Goal: Task Accomplishment & Management: Complete application form

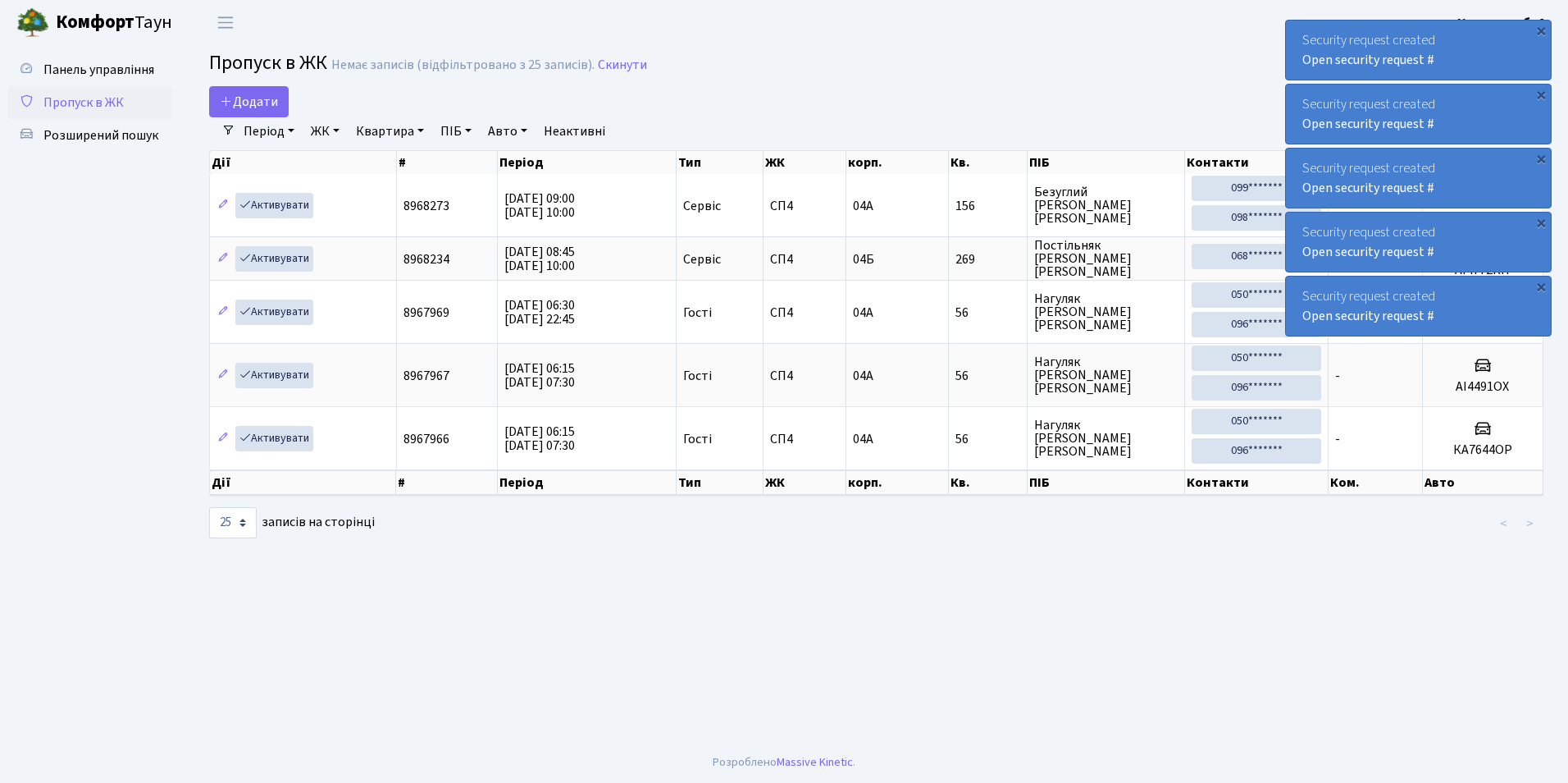
select select "25"
click at [247, 99] on span "Додати" at bounding box center [249, 101] width 58 height 18
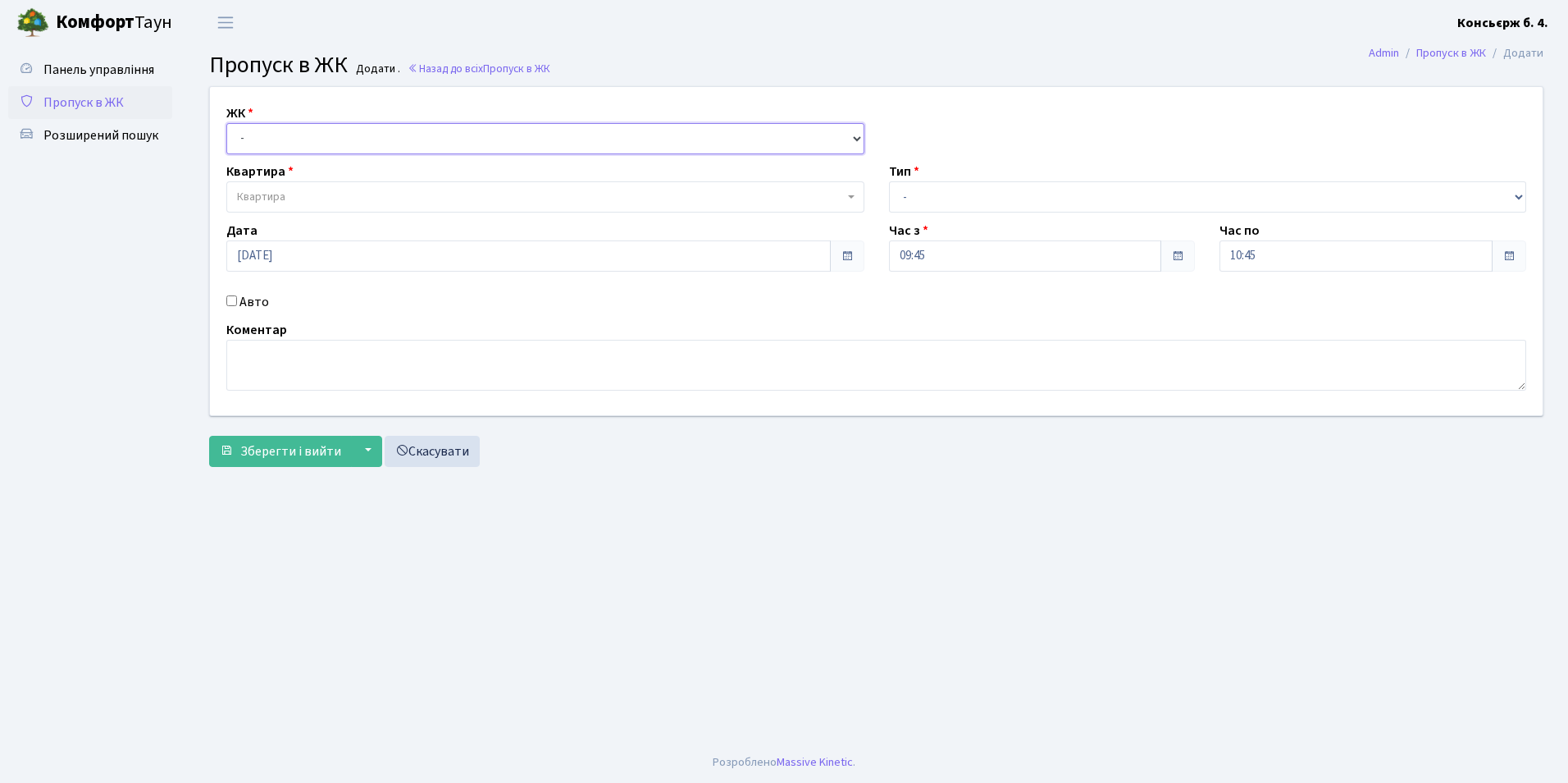
click at [261, 129] on select "- [STREET_ADDRESS]" at bounding box center [545, 138] width 638 height 31
select select "325"
click at [227, 123] on select "- [STREET_ADDRESS]" at bounding box center [545, 138] width 638 height 31
select select
click at [239, 196] on span "Квартира" at bounding box center [261, 196] width 48 height 16
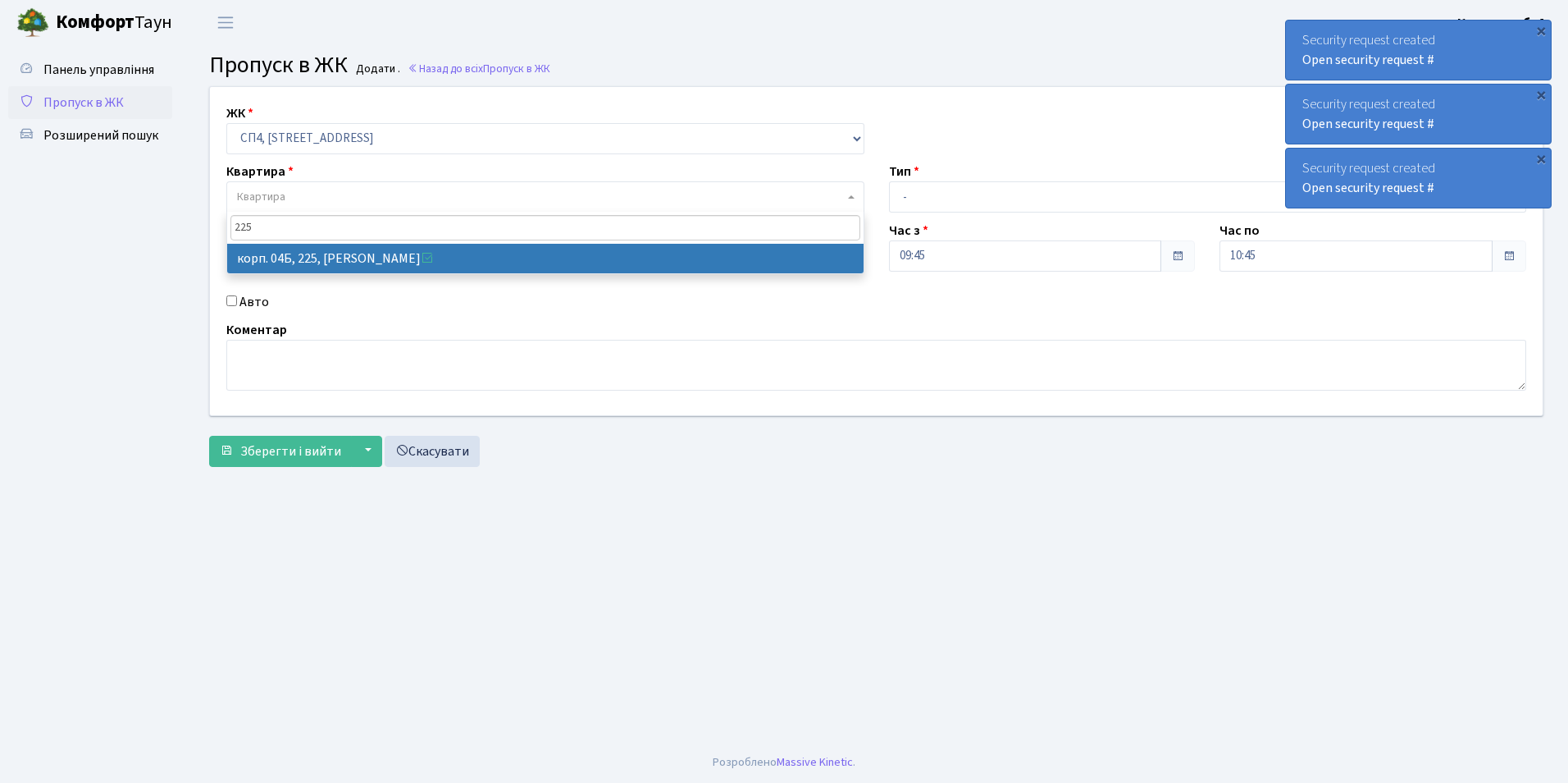
type input "225"
select select "21253"
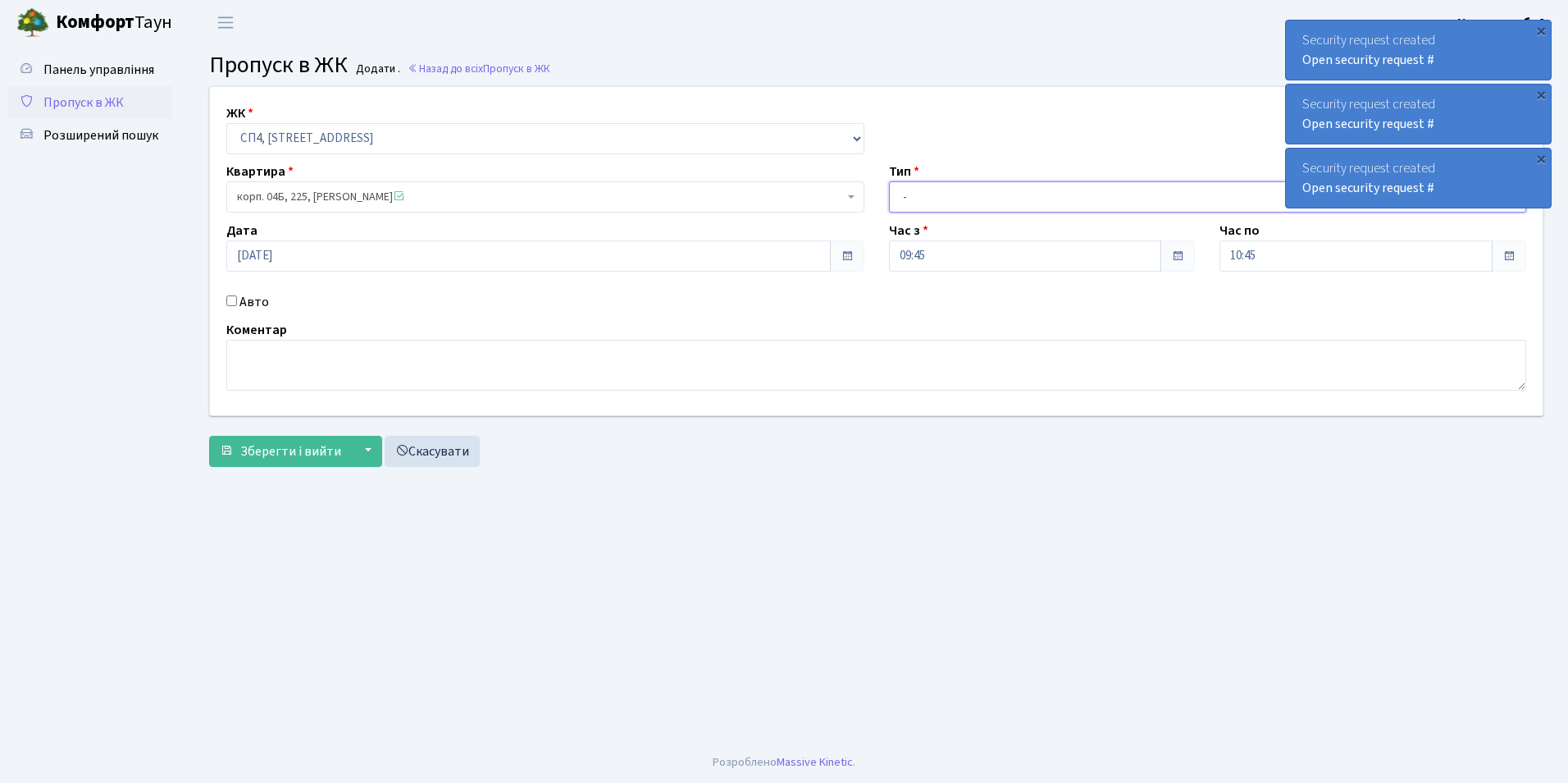
click at [953, 195] on select "- Доставка Таксі Гості Сервіс" at bounding box center [1207, 197] width 638 height 31
select select "18"
click at [889, 182] on select "- Доставка Таксі Гості Сервіс" at bounding box center [1207, 197] width 638 height 31
click at [229, 302] on input "Авто" at bounding box center [232, 300] width 11 height 11
checkbox input "true"
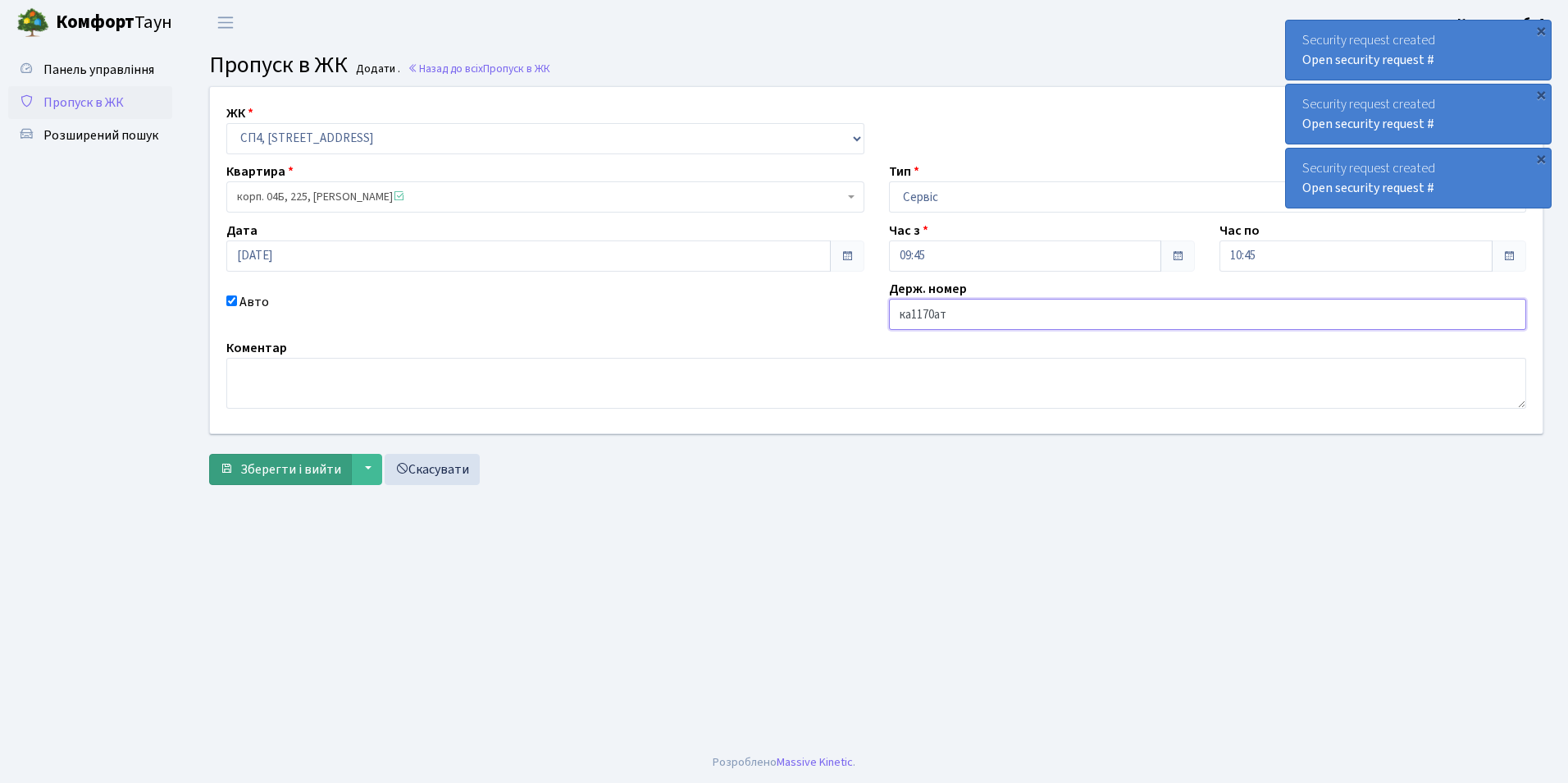
type input "ка1170ат"
click at [296, 465] on span "Зберегти і вийти" at bounding box center [290, 469] width 101 height 18
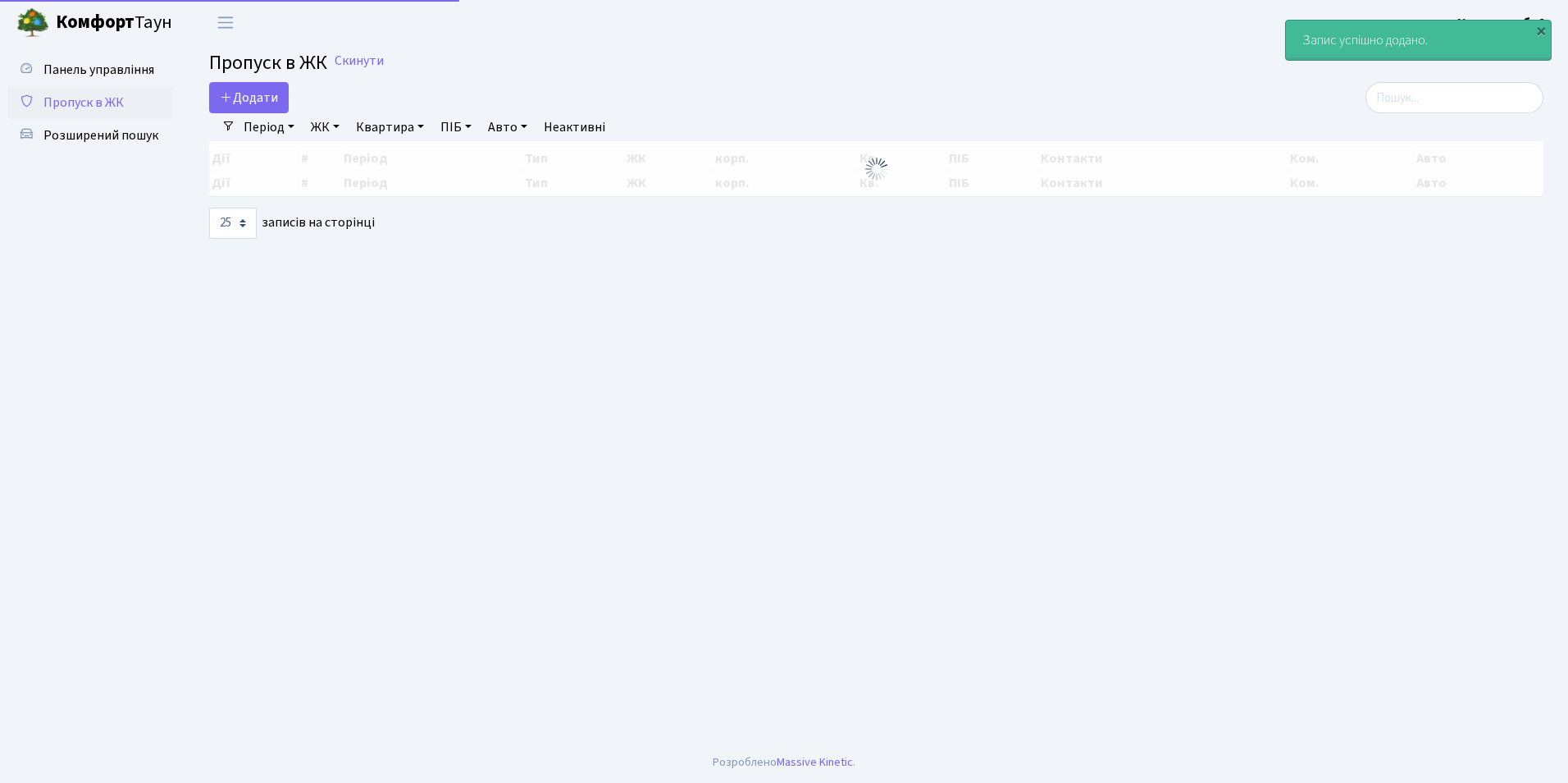
select select "25"
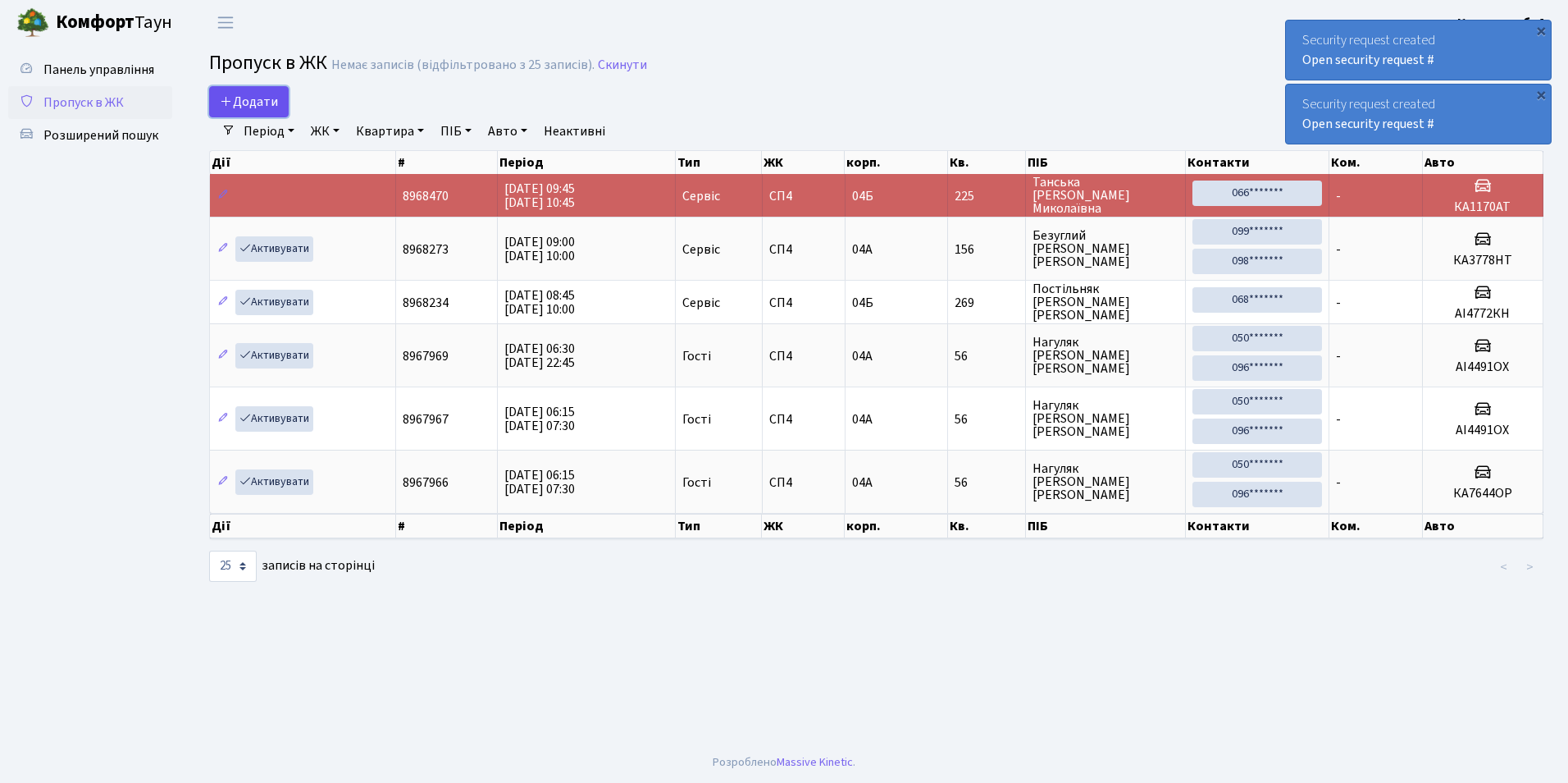
click at [239, 96] on span "Додати" at bounding box center [249, 101] width 58 height 18
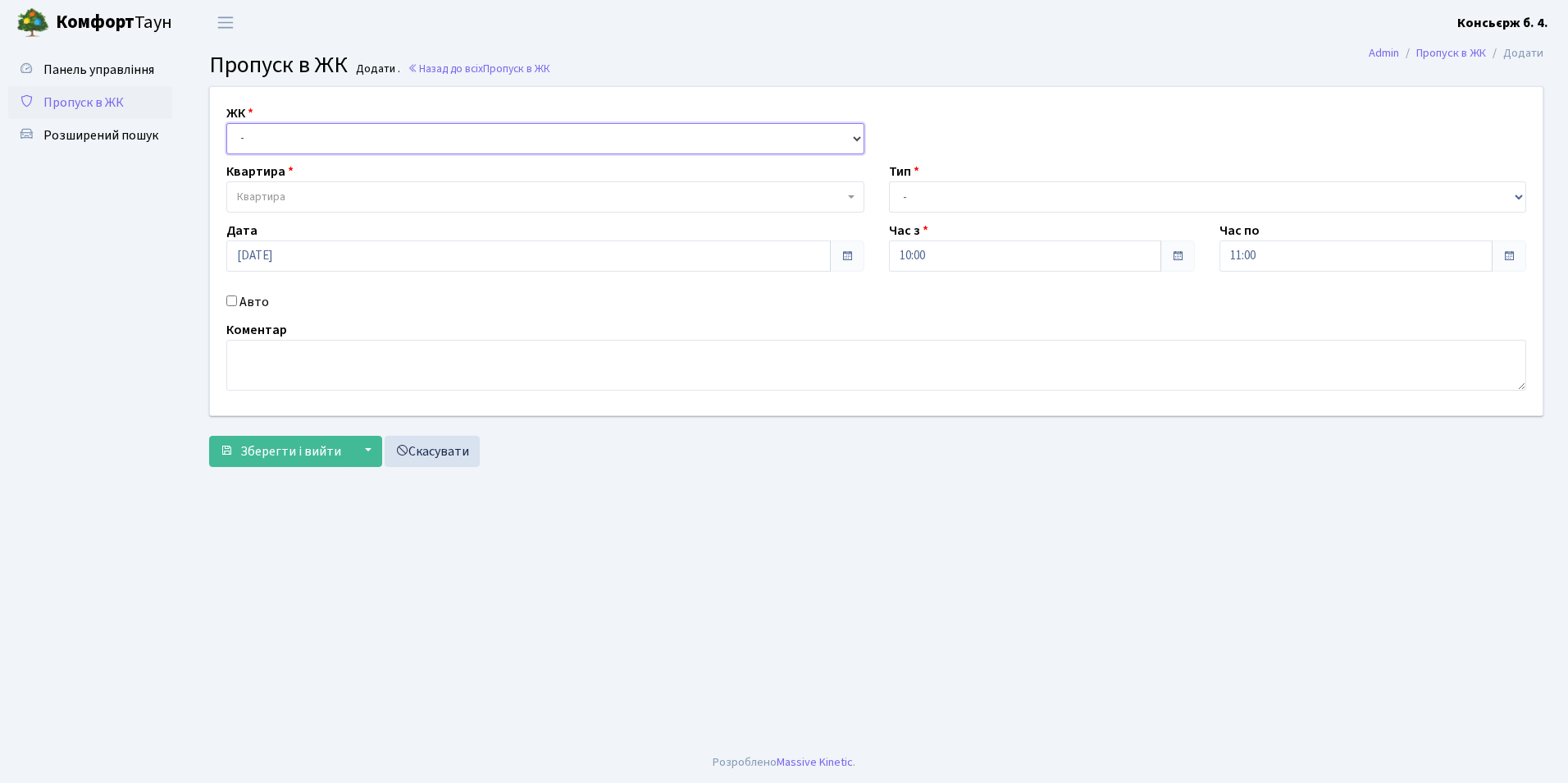
click at [290, 141] on select "- [STREET_ADDRESS]" at bounding box center [545, 138] width 638 height 31
select select "325"
click at [227, 123] on select "- [STREET_ADDRESS]" at bounding box center [545, 138] width 638 height 31
select select
drag, startPoint x: 261, startPoint y: 196, endPoint x: 277, endPoint y: 202, distance: 17.1
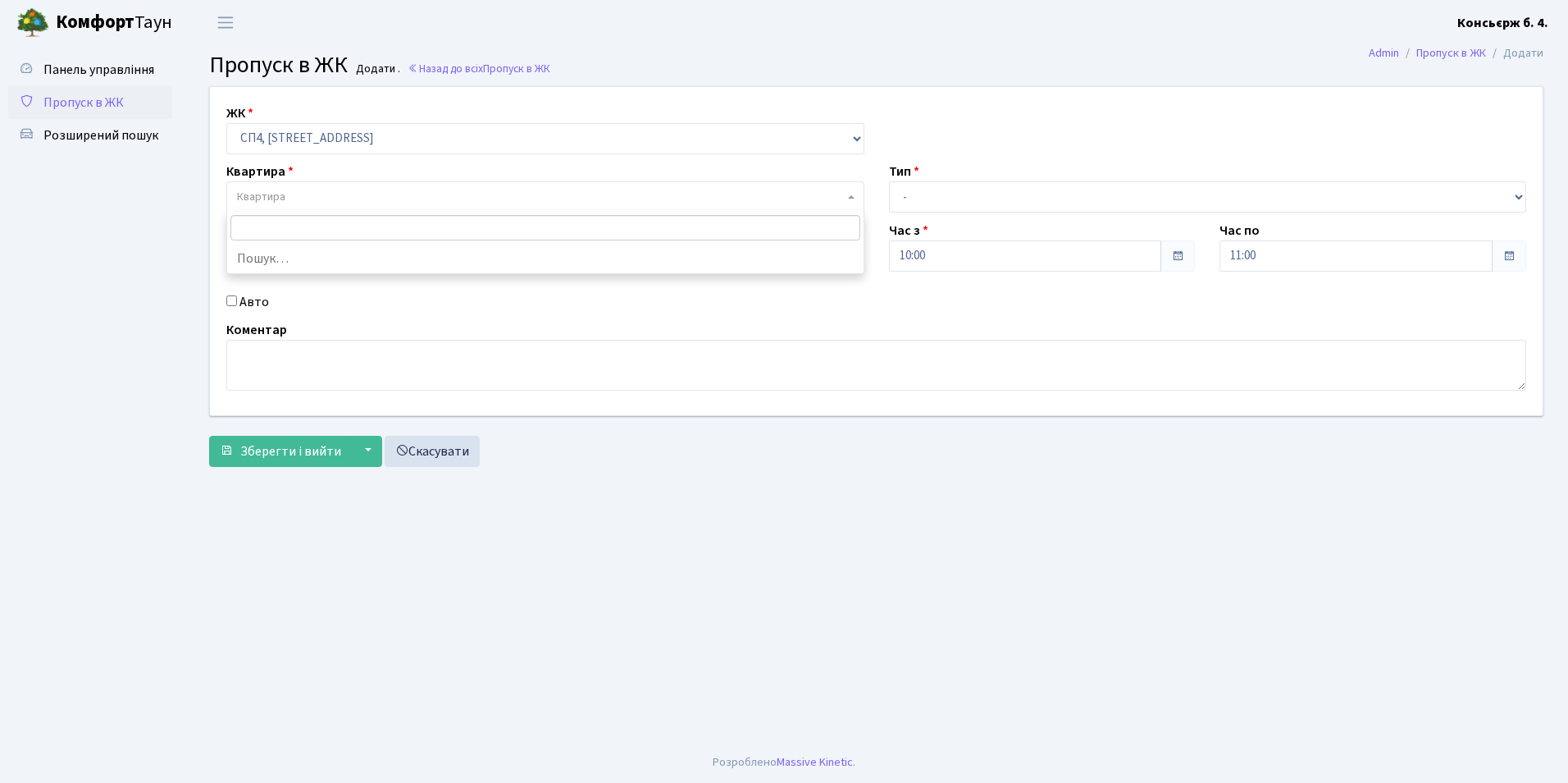
click at [270, 200] on span "Квартира" at bounding box center [261, 196] width 48 height 16
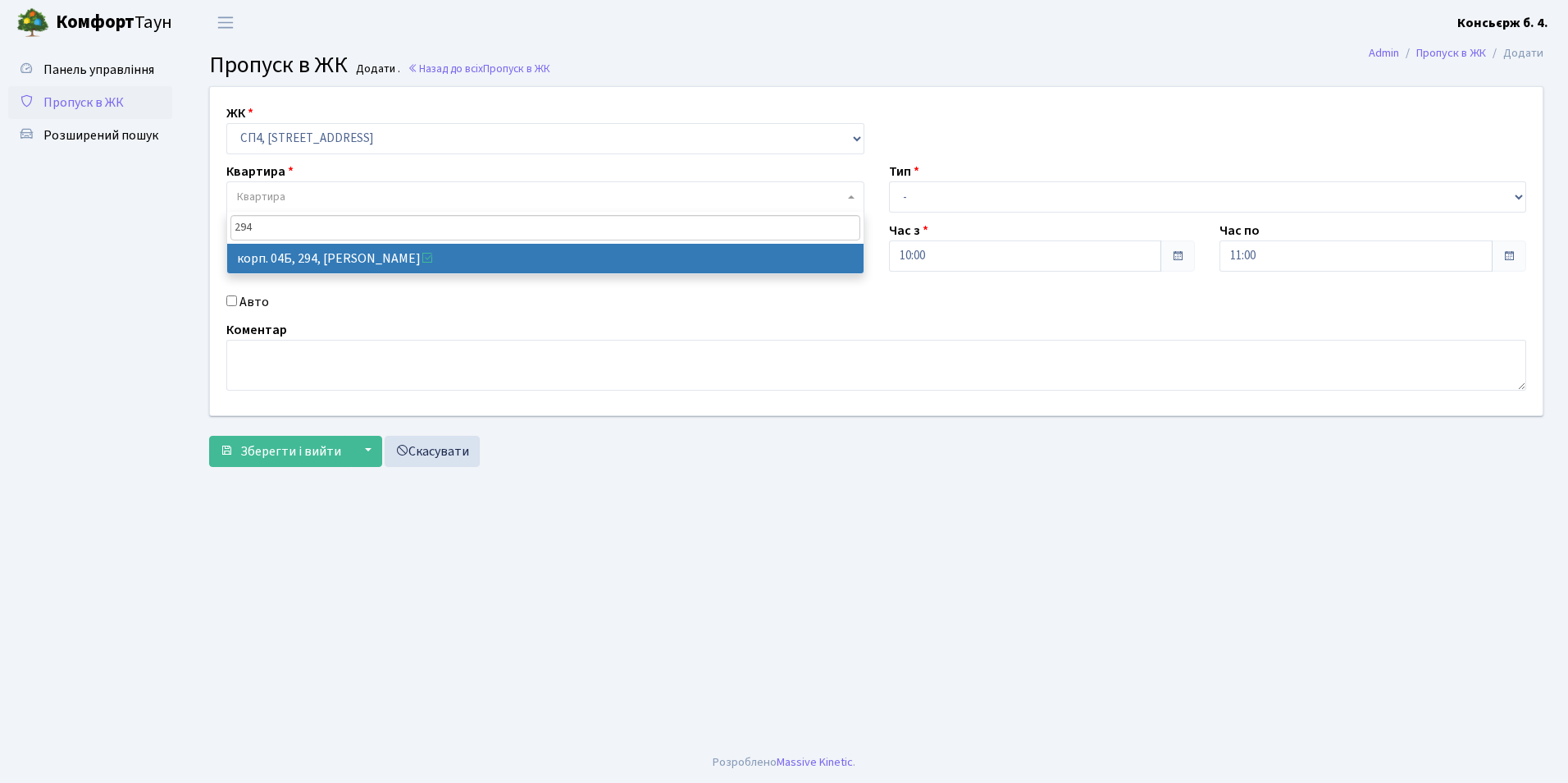
type input "294"
select select "21322"
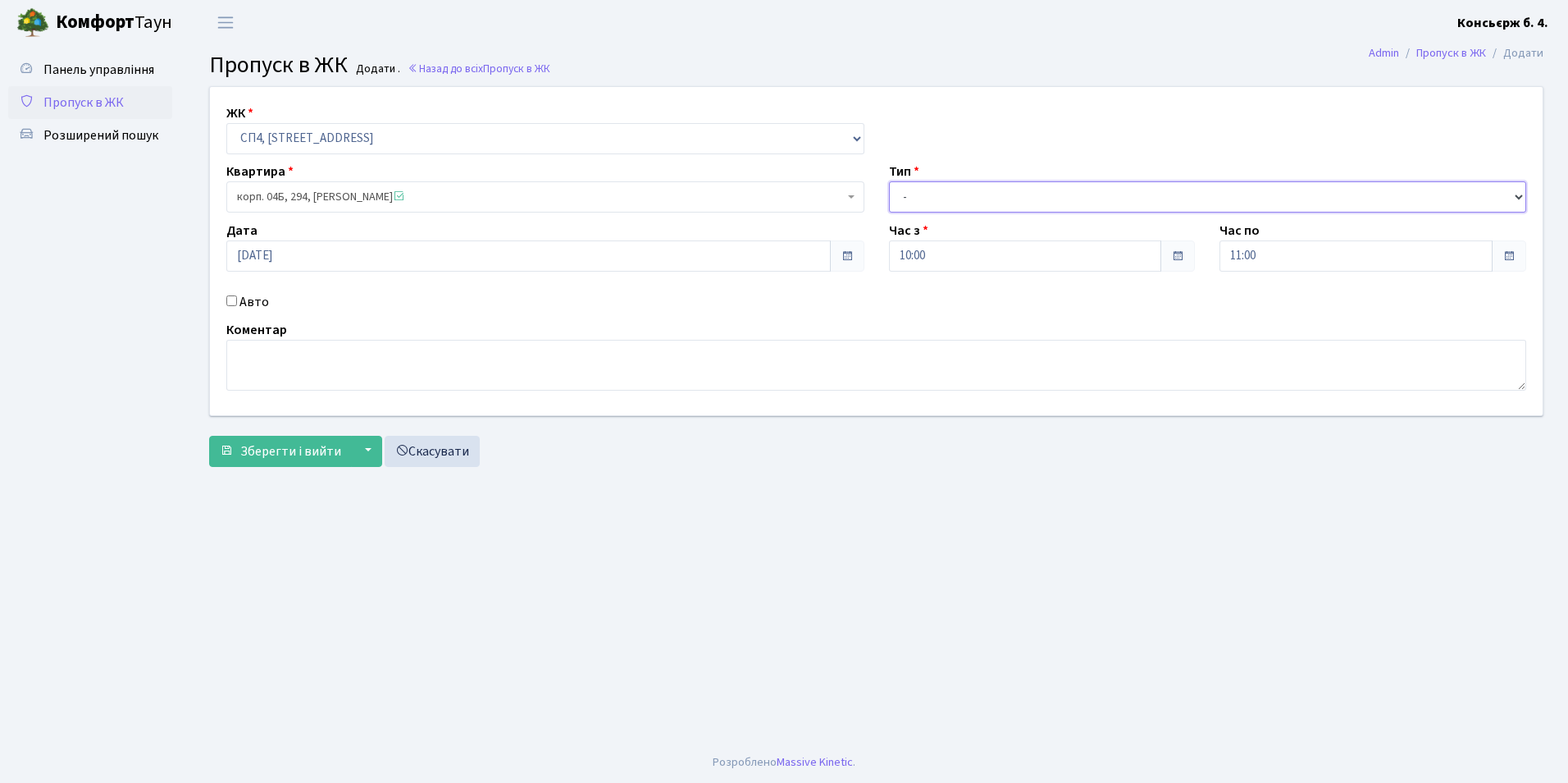
click at [939, 196] on select "- Доставка Таксі Гості Сервіс" at bounding box center [1207, 197] width 638 height 31
select select "18"
click at [889, 182] on select "- Доставка Таксі Гості Сервіс" at bounding box center [1207, 197] width 638 height 31
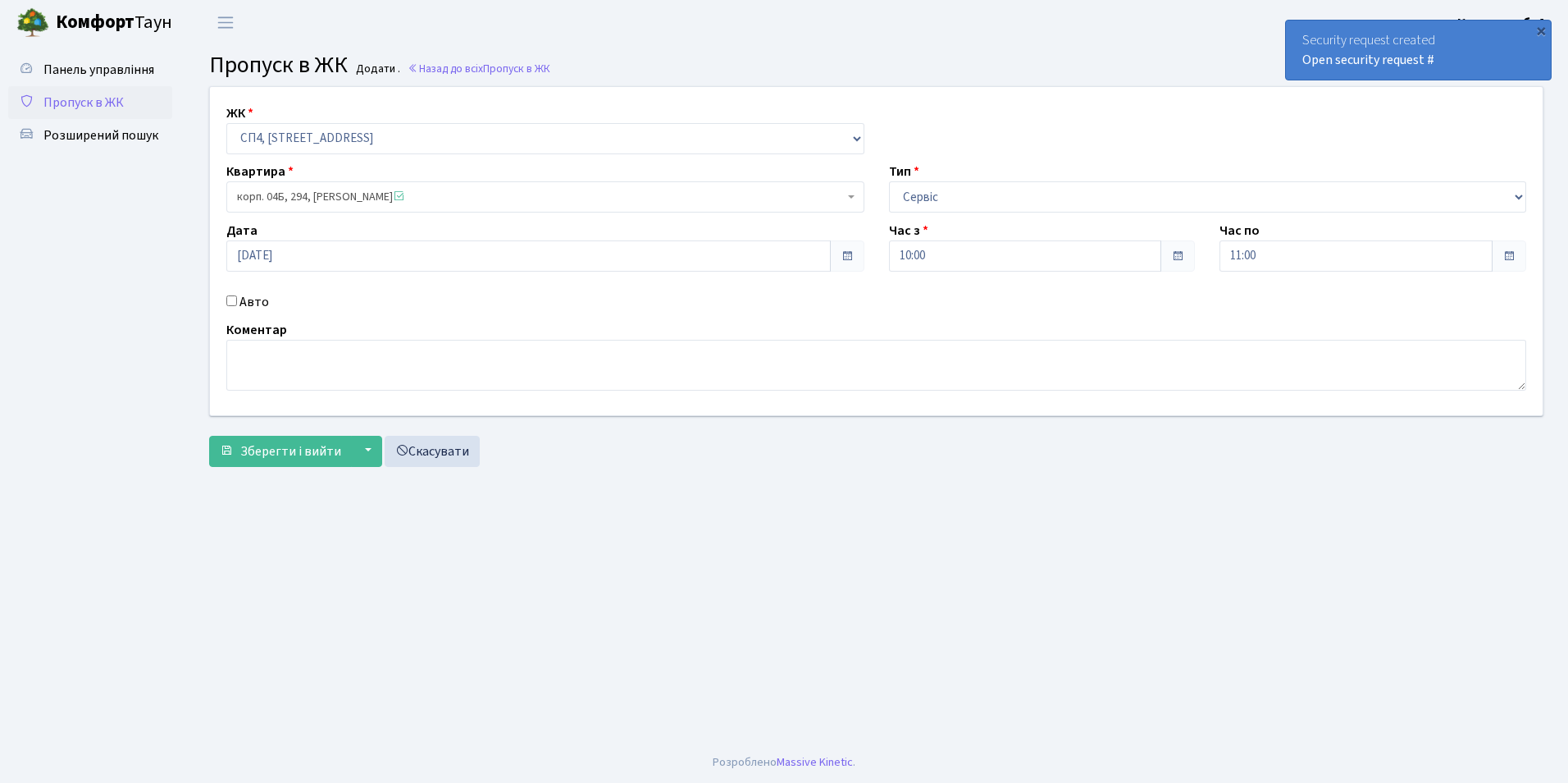
click at [230, 300] on input "Авто" at bounding box center [232, 300] width 11 height 11
checkbox input "true"
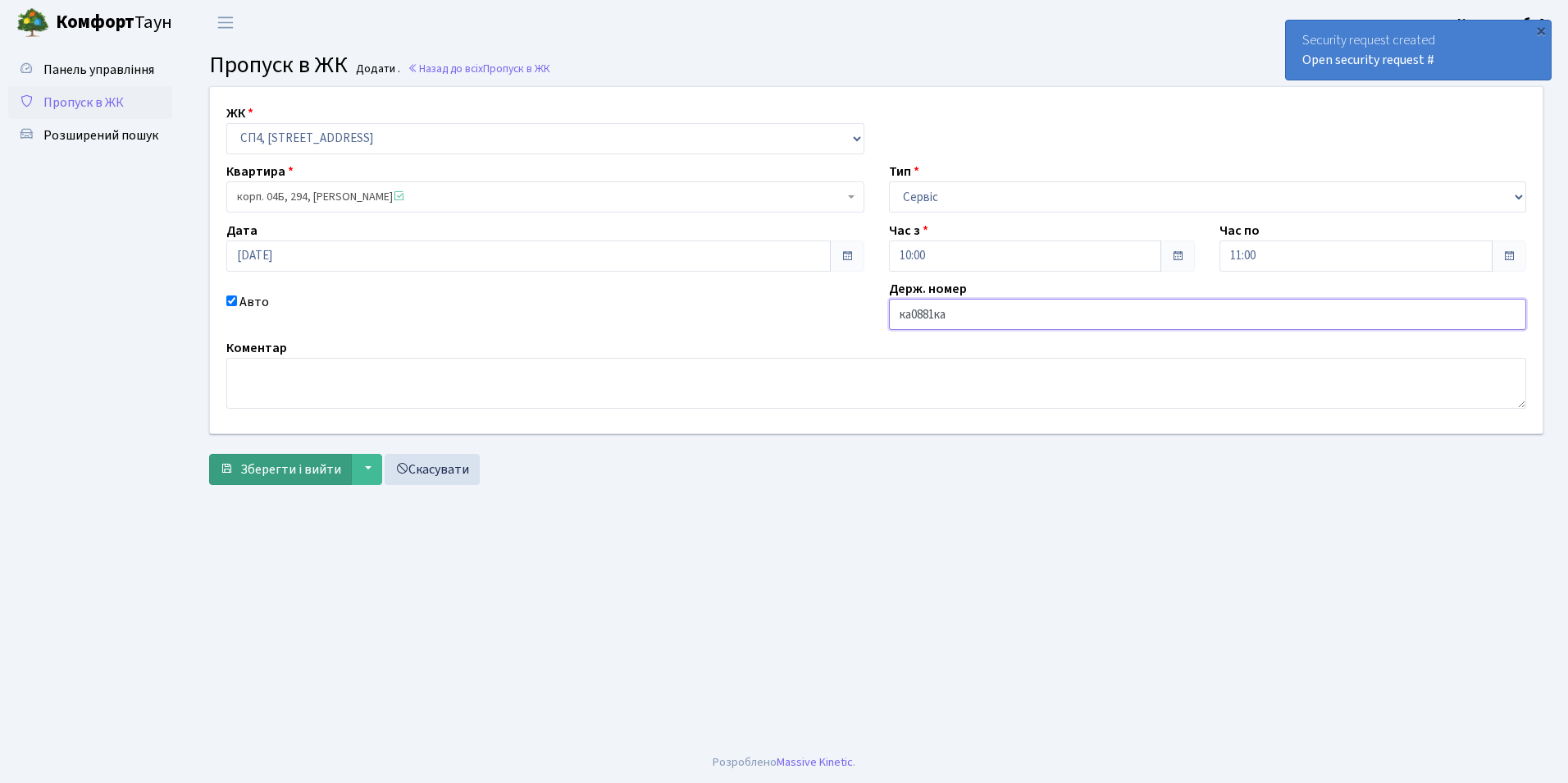
type input "ка0881ка"
click at [313, 473] on span "Зберегти і вийти" at bounding box center [290, 469] width 101 height 18
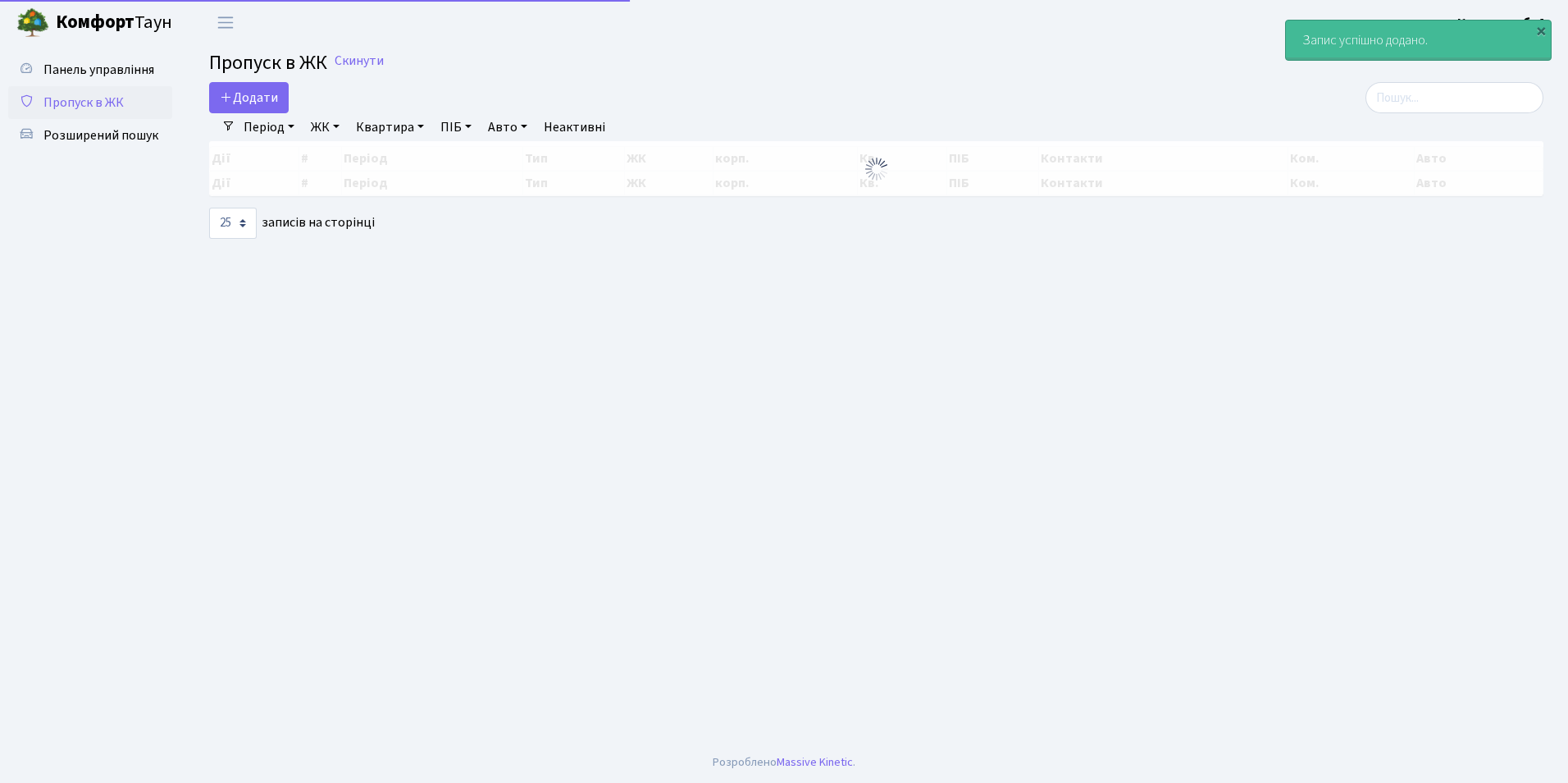
select select "25"
